Goal: Task Accomplishment & Management: Use online tool/utility

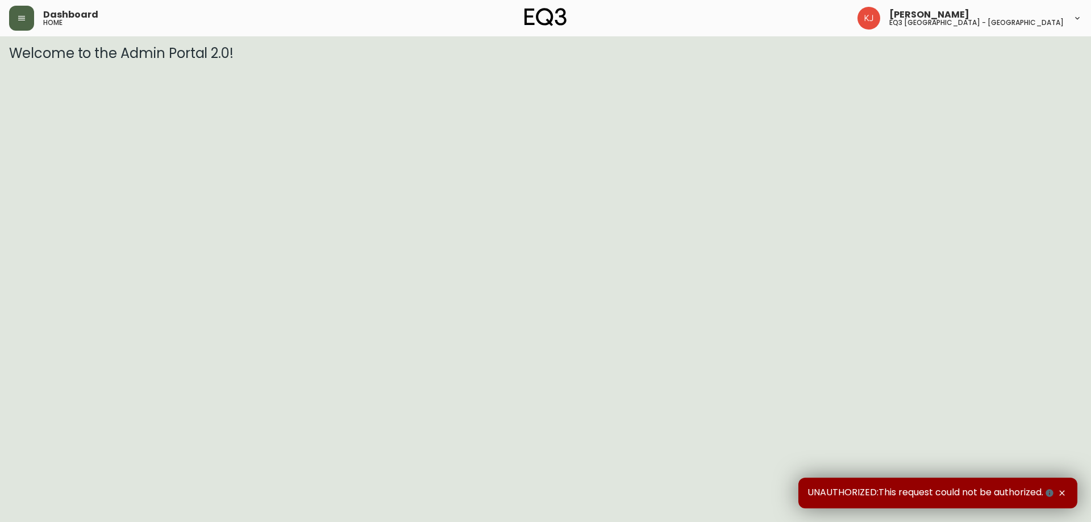
click at [16, 13] on button "button" at bounding box center [21, 18] width 25 height 25
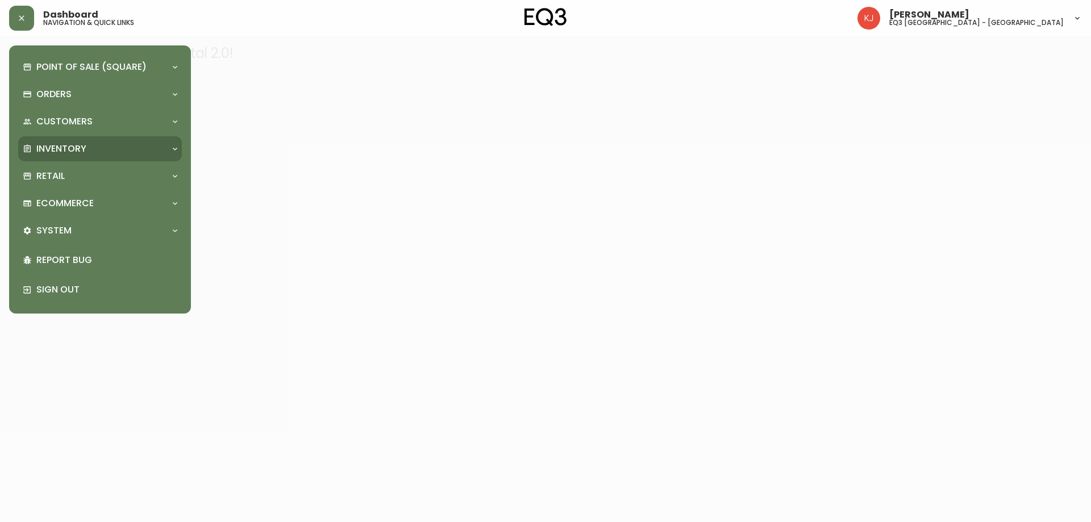
click at [70, 149] on p "Inventory" at bounding box center [61, 149] width 50 height 13
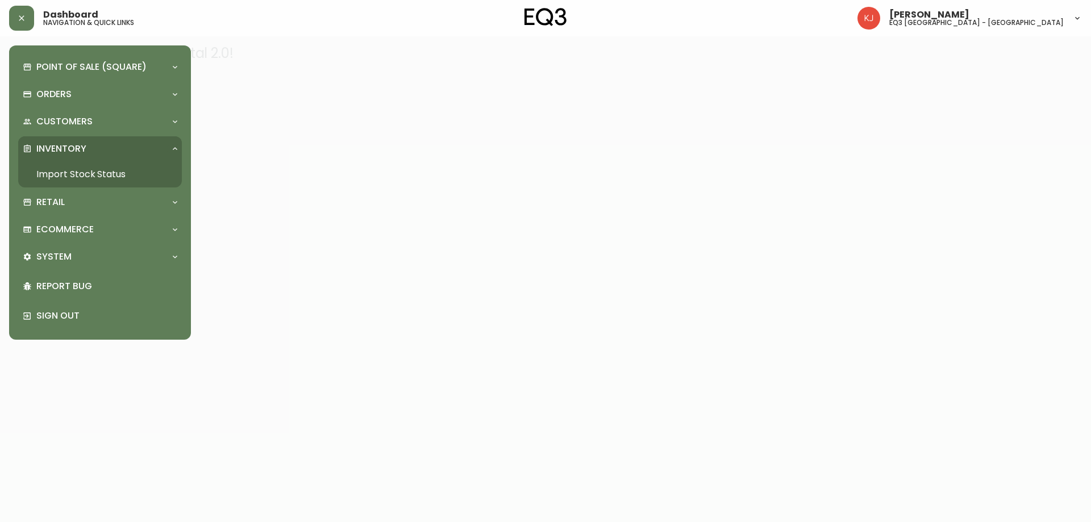
click at [119, 173] on link "Import Stock Status" at bounding box center [100, 174] width 164 height 26
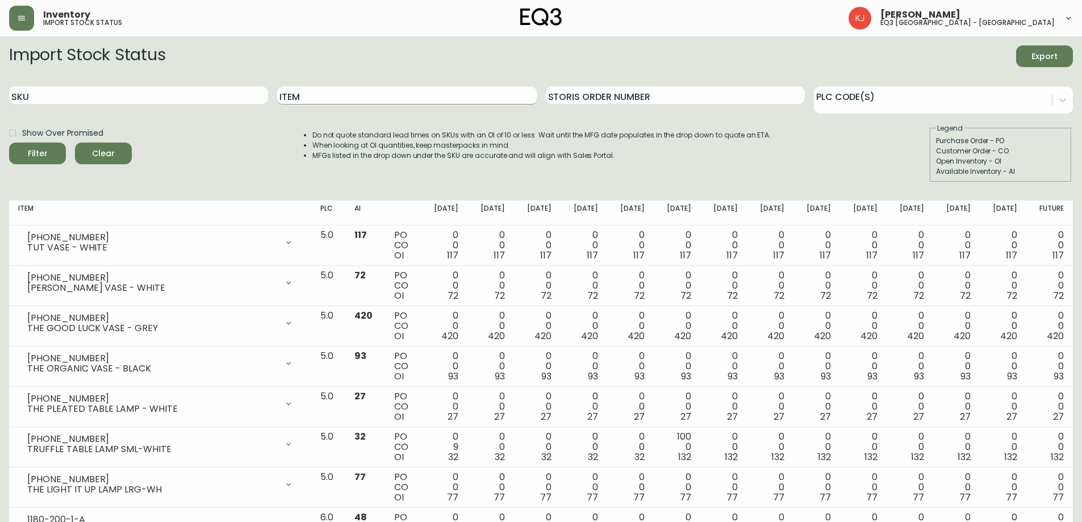
click at [293, 99] on input "Item" at bounding box center [406, 95] width 259 height 18
type input "CUSTOM"
click at [9, 143] on button "Filter" at bounding box center [37, 154] width 57 height 22
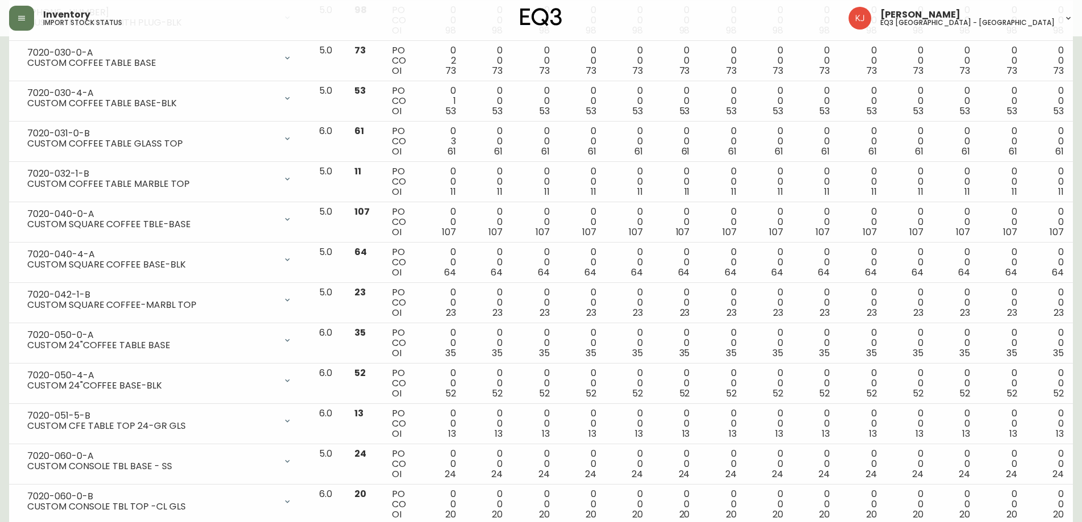
scroll to position [1136, 0]
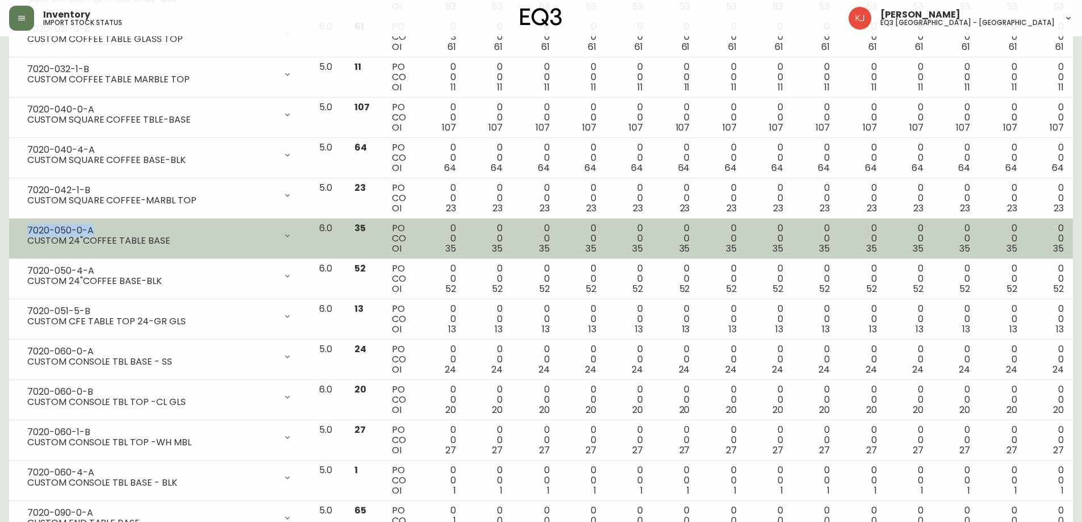
drag, startPoint x: 101, startPoint y: 227, endPoint x: 27, endPoint y: 230, distance: 73.4
click at [27, 230] on div "7020-050-0-A" at bounding box center [151, 231] width 249 height 10
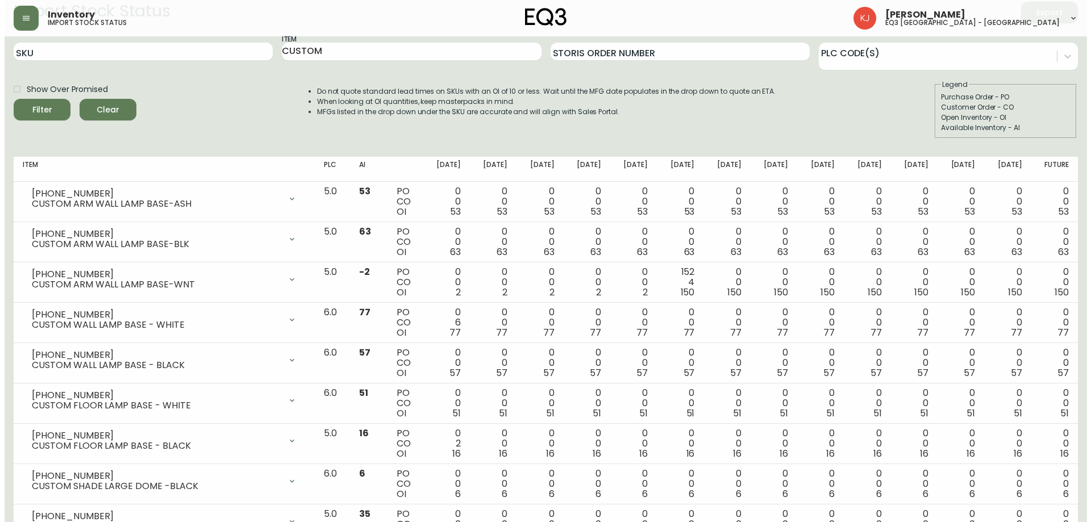
scroll to position [0, 0]
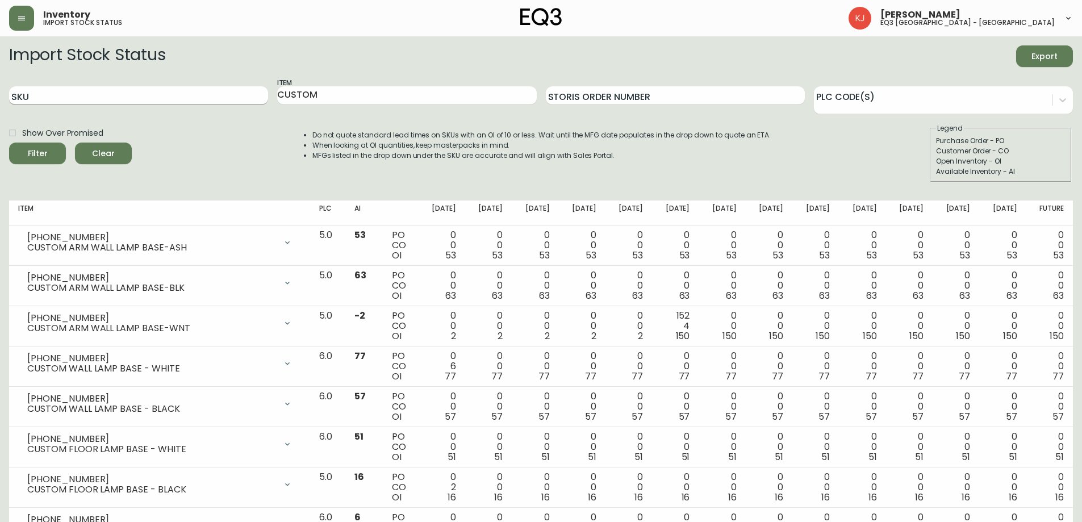
click at [200, 97] on input "SKU" at bounding box center [138, 95] width 259 height 18
paste input "7020-051-0-B"
type input "7020-051-0-B"
click at [9, 143] on button "Filter" at bounding box center [37, 154] width 57 height 22
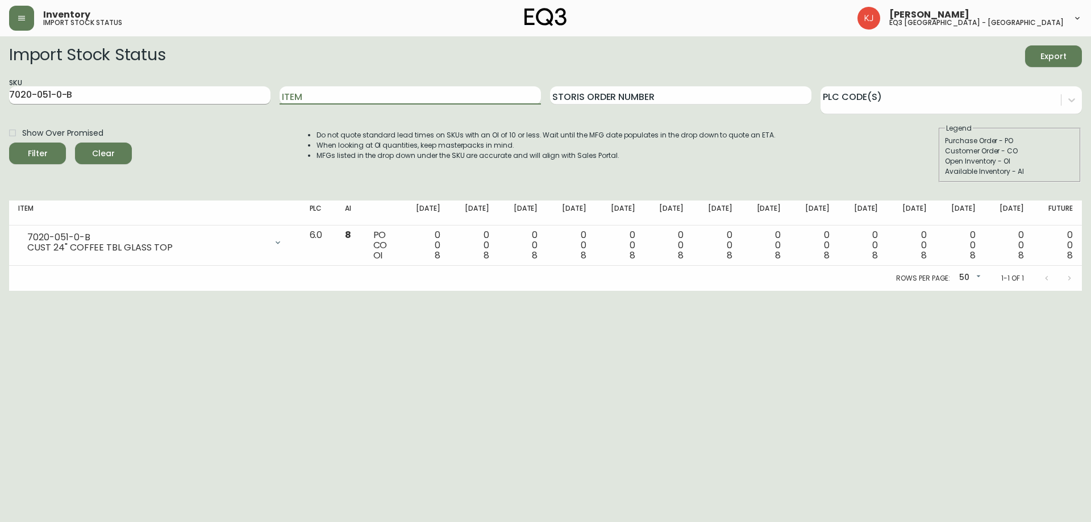
click at [200, 97] on input "7020-051-0-B" at bounding box center [139, 95] width 261 height 18
click at [9, 143] on button "Filter" at bounding box center [37, 154] width 57 height 22
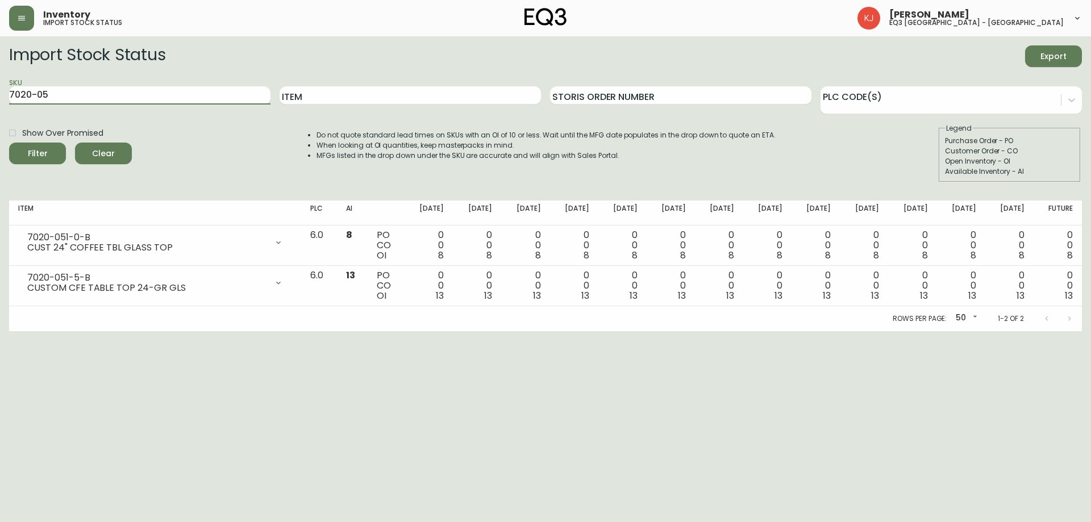
click at [9, 143] on button "Filter" at bounding box center [37, 154] width 57 height 22
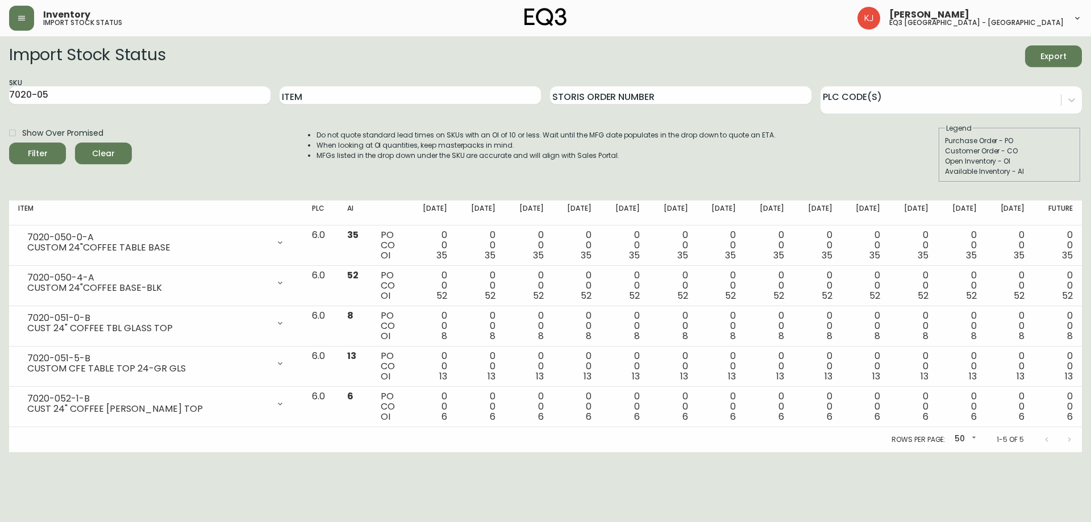
drag, startPoint x: 251, startPoint y: 170, endPoint x: 101, endPoint y: 63, distance: 183.7
click at [251, 170] on div "Show Over Promised Filter Clear Do not quote standard lead times on SKUs with a…" at bounding box center [545, 152] width 1073 height 59
drag, startPoint x: 110, startPoint y: 91, endPoint x: 0, endPoint y: 102, distance: 110.1
click at [0, 103] on main "Import Stock Status Export SKU 7020-05 Item Storis Order Number PLC Code(s) Sho…" at bounding box center [545, 244] width 1091 height 416
paste input "32-1-B"
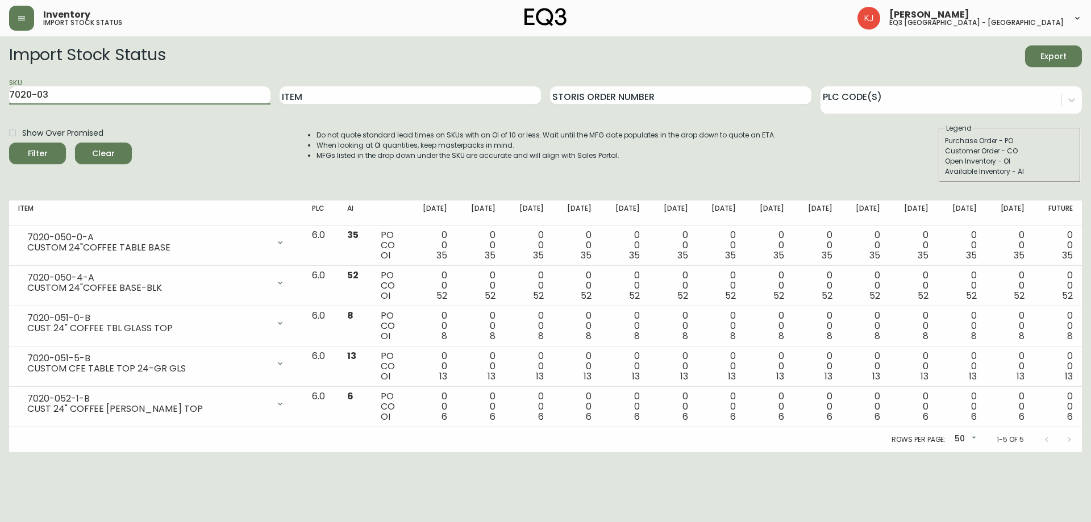
click at [9, 143] on button "Filter" at bounding box center [37, 154] width 57 height 22
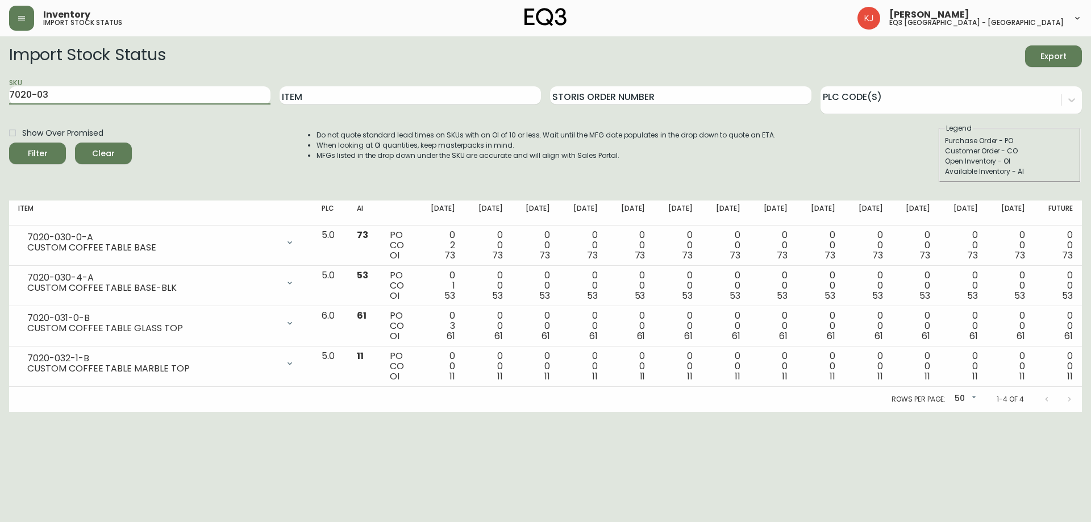
drag, startPoint x: 95, startPoint y: 93, endPoint x: 0, endPoint y: 60, distance: 100.5
click at [0, 60] on main "Import Stock Status Export SKU 7020-03 Item Storis Order Number PLC Code(s) Sho…" at bounding box center [545, 224] width 1091 height 376
paste input "42-1-B"
type input "7020-04"
click at [9, 143] on button "Filter" at bounding box center [37, 154] width 57 height 22
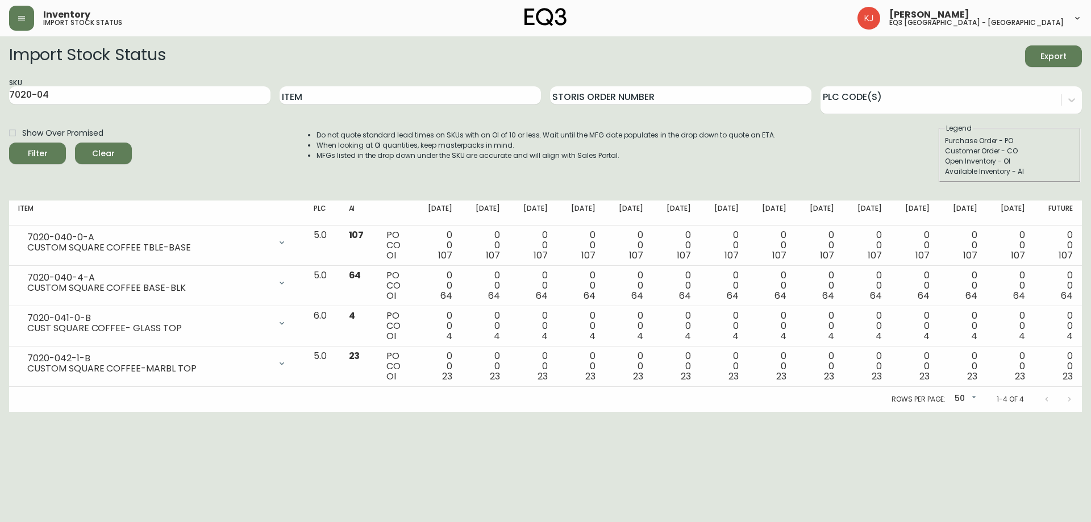
click at [214, 134] on div "Show Over Promised Filter Clear Do not quote standard lead times on SKUs with a…" at bounding box center [545, 152] width 1073 height 59
